Goal: Information Seeking & Learning: Learn about a topic

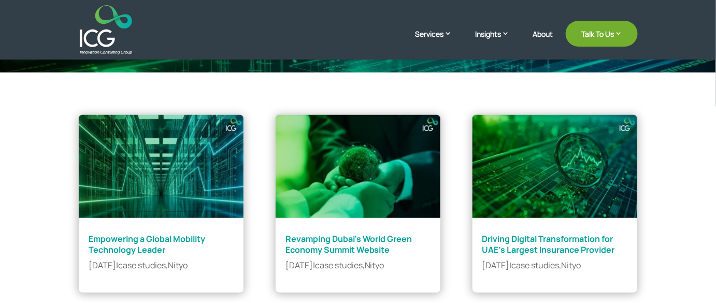
click at [328, 242] on link "Revamping Dubai’s World Green Economy Summit Website" at bounding box center [348, 244] width 127 height 22
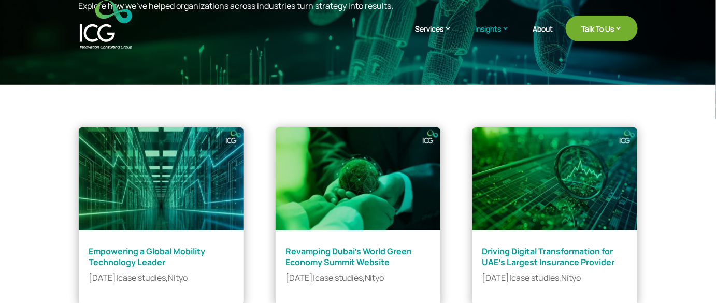
click at [572, 259] on link "Driving Digital Transformation for UAE’s Largest Insurance Provider" at bounding box center [548, 257] width 133 height 22
